Goal: Find contact information: Find contact information

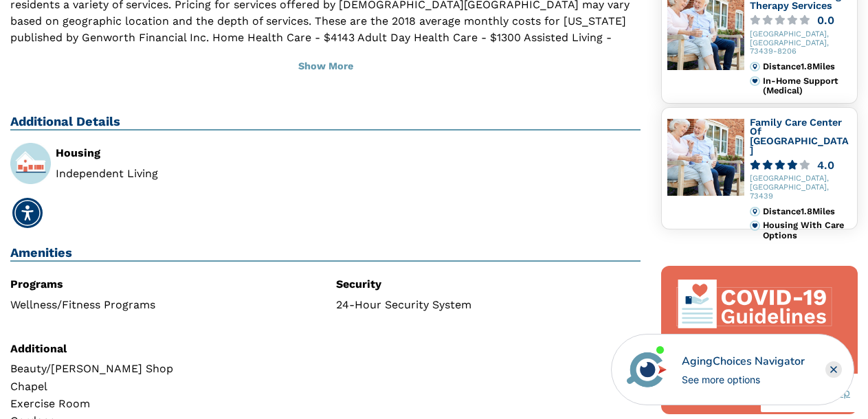
scroll to position [503, 0]
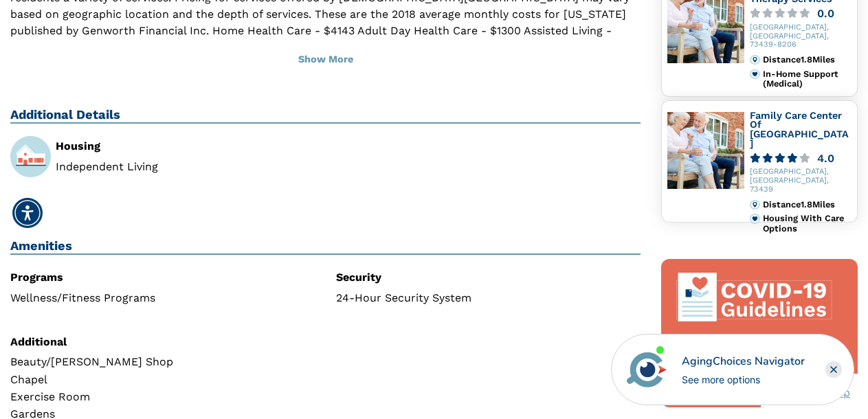
click at [39, 136] on img at bounding box center [30, 156] width 41 height 41
click at [83, 162] on li "Independent Living" at bounding box center [185, 167] width 259 height 11
click at [116, 162] on li "Independent Living" at bounding box center [185, 167] width 259 height 11
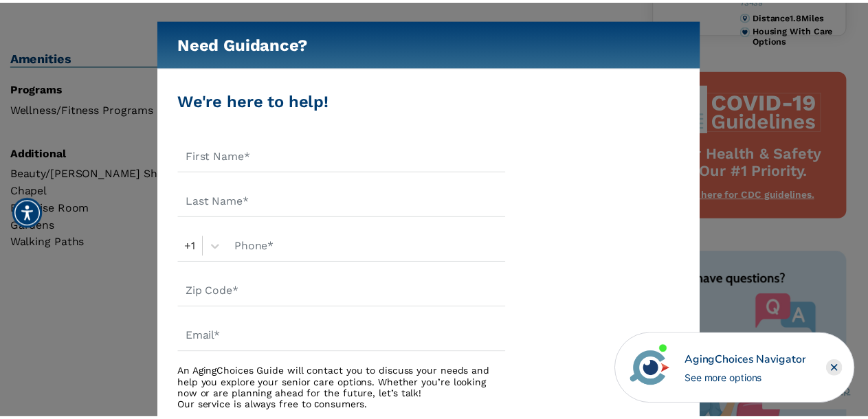
scroll to position [692, 0]
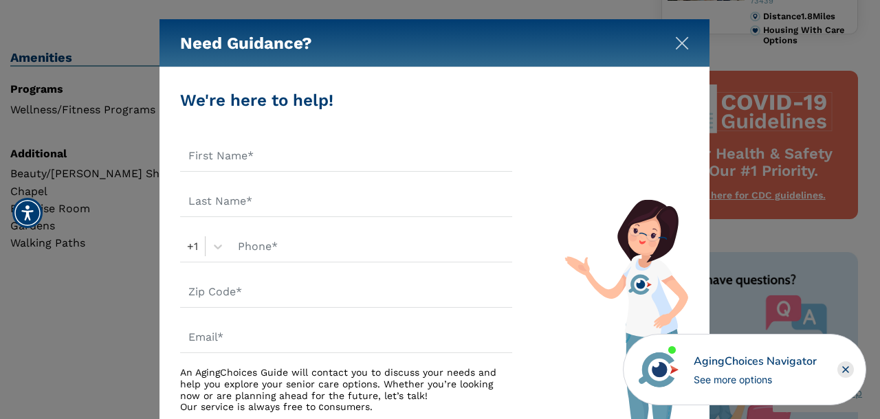
click at [682, 37] on img "Close" at bounding box center [682, 43] width 14 height 14
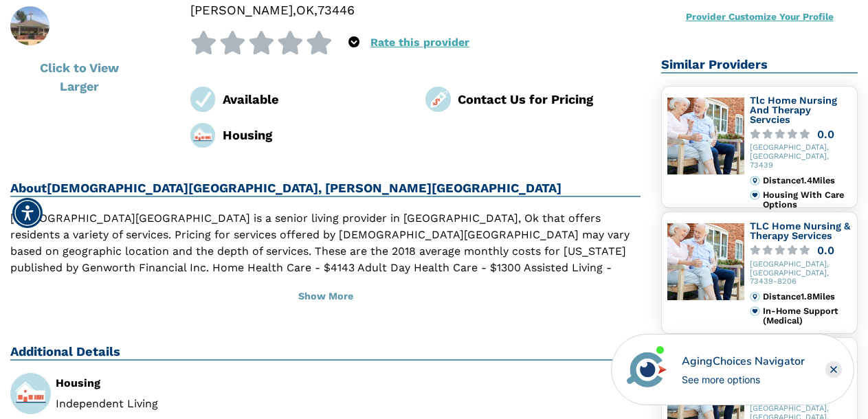
scroll to position [252, 0]
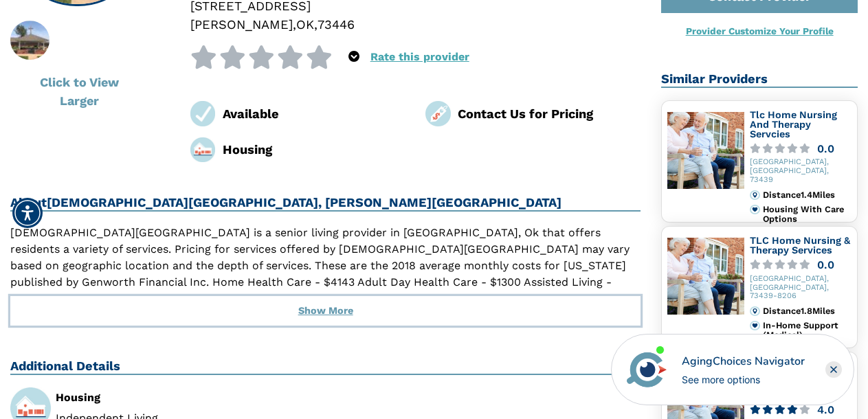
click at [317, 296] on button "Show More" at bounding box center [325, 311] width 630 height 30
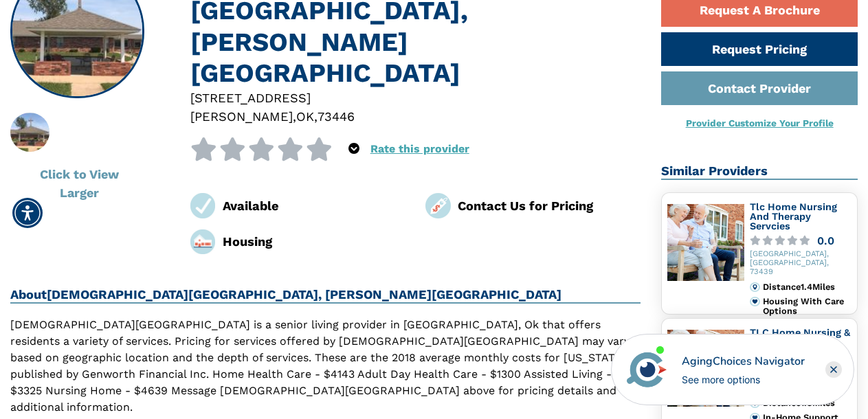
scroll to position [126, 0]
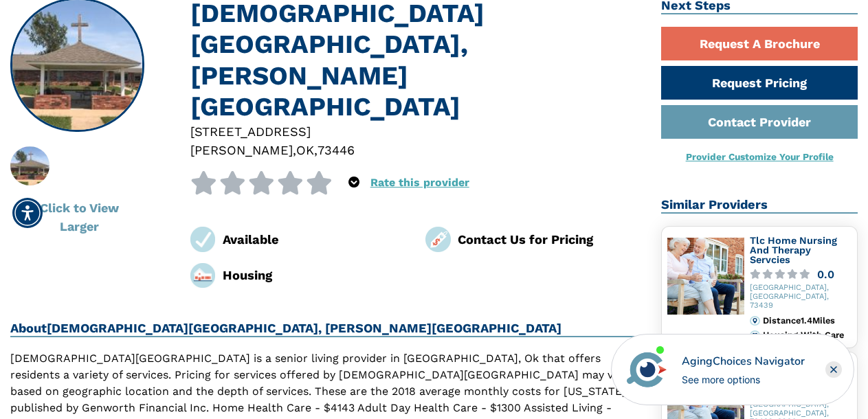
click at [206, 263] on img at bounding box center [202, 275] width 25 height 25
click at [204, 263] on img at bounding box center [202, 275] width 25 height 25
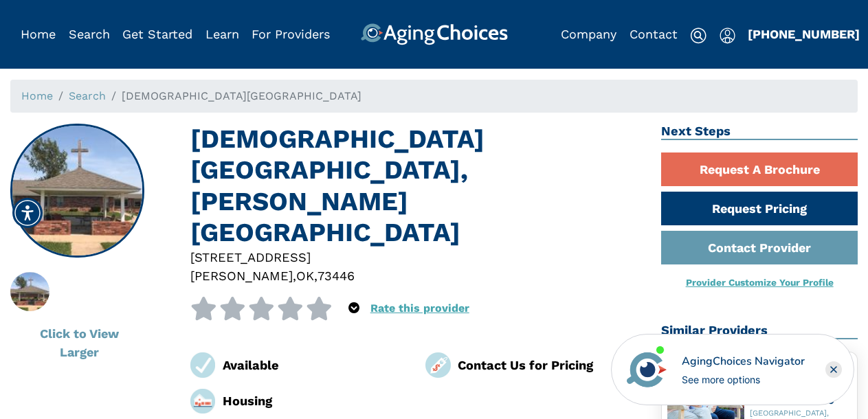
scroll to position [0, 0]
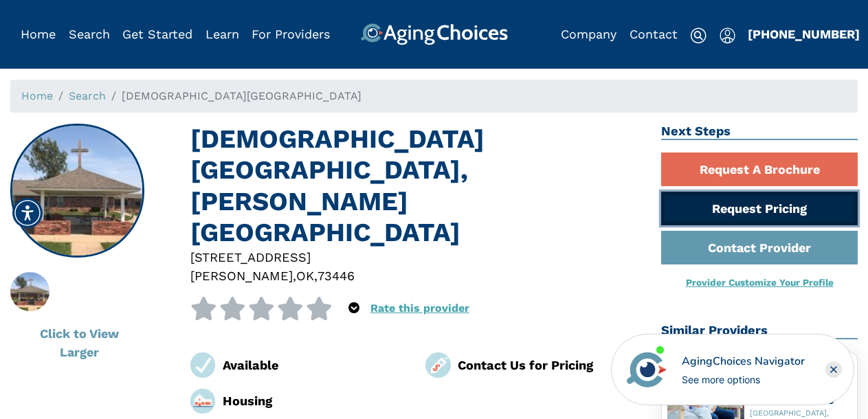
click at [725, 209] on link "Request Pricing" at bounding box center [759, 209] width 197 height 34
